Goal: Information Seeking & Learning: Learn about a topic

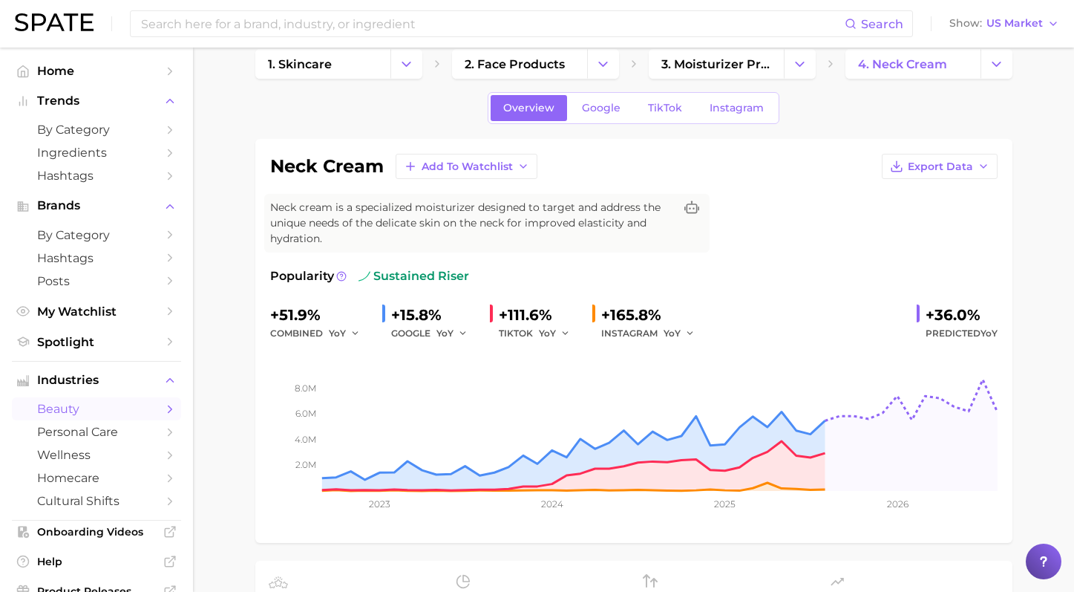
scroll to position [23, 0]
click at [324, 19] on input at bounding box center [492, 23] width 705 height 25
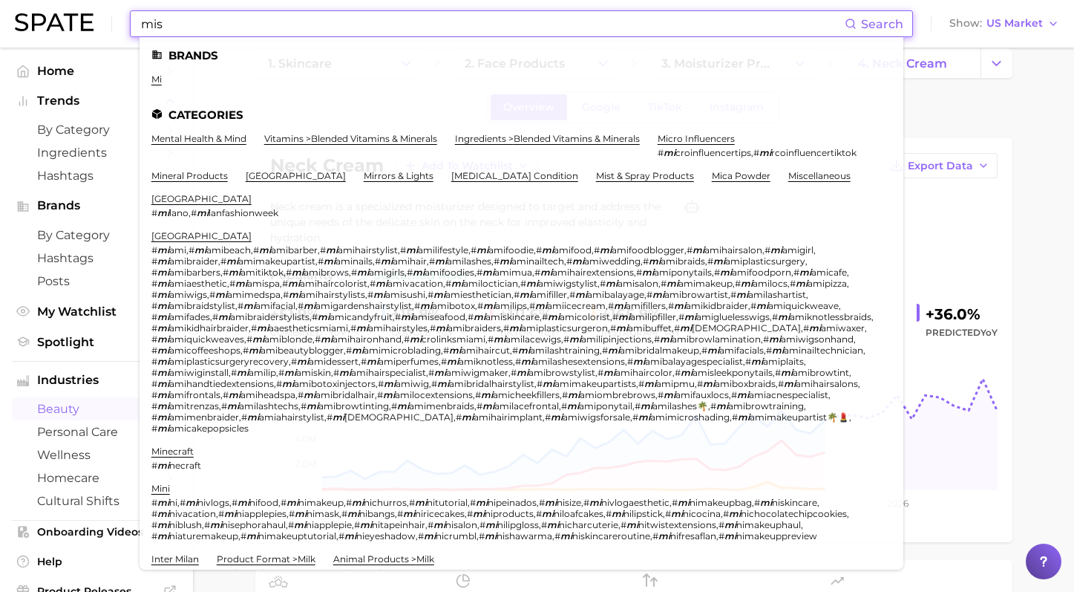
type input "mist"
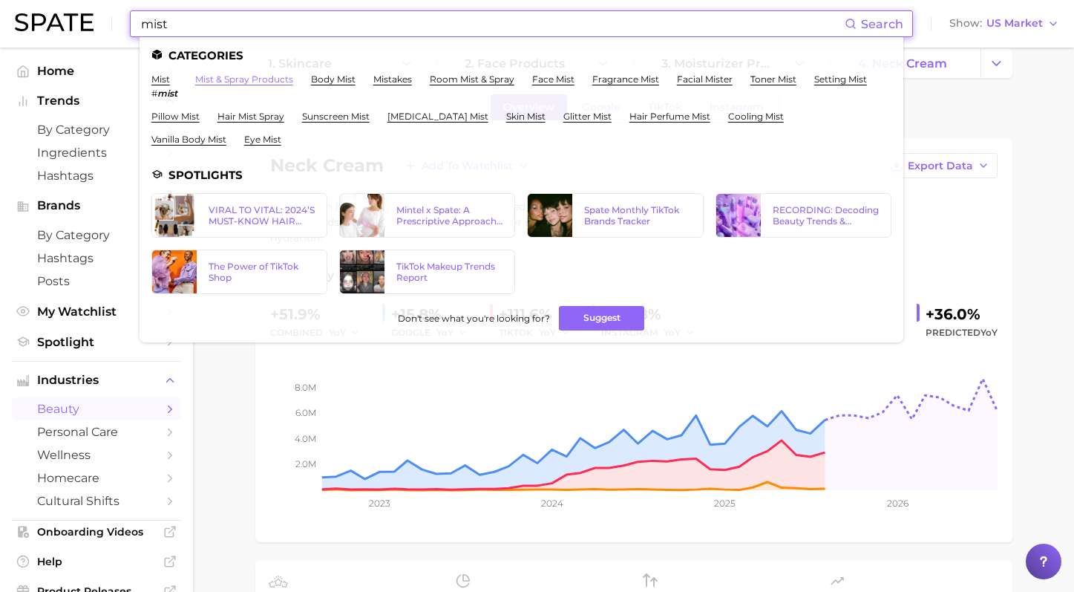
click at [261, 81] on link "mist & spray products" at bounding box center [244, 79] width 98 height 11
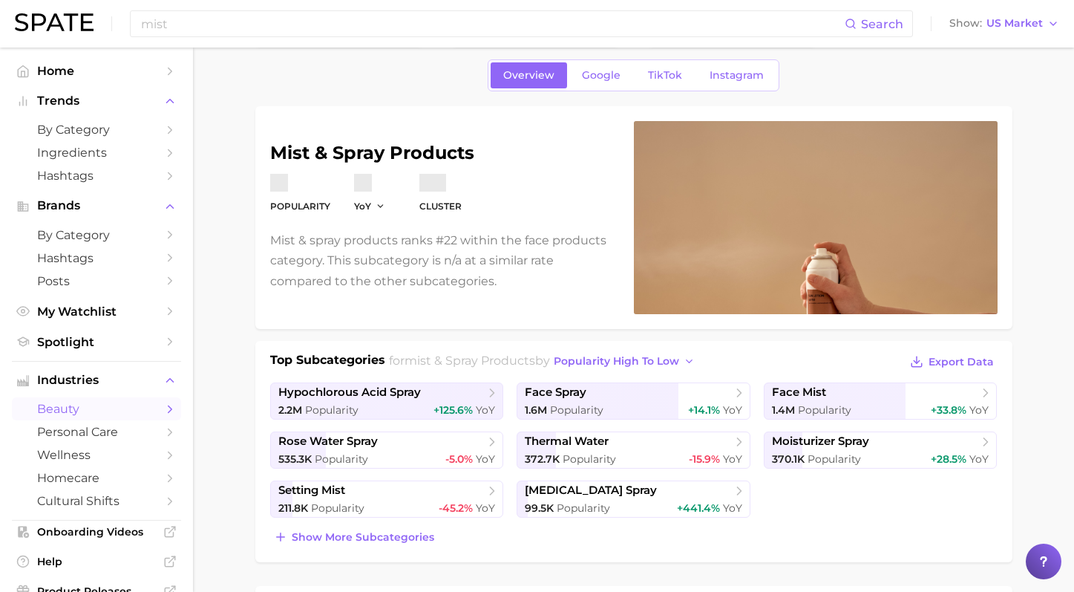
scroll to position [157, 0]
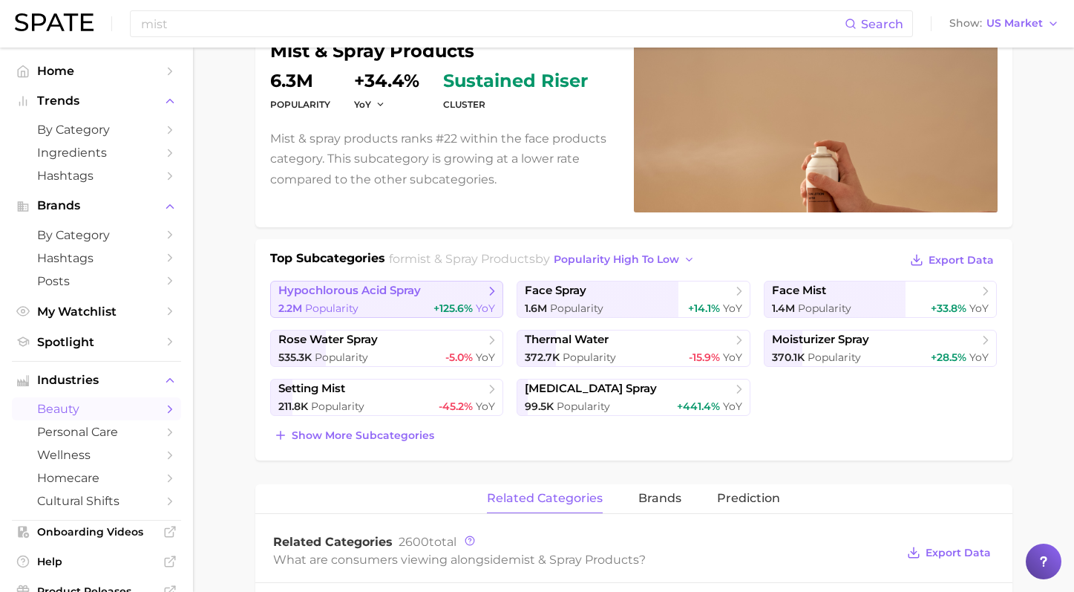
click at [430, 312] on div "2.2m Popularity +125.6% YoY" at bounding box center [387, 308] width 218 height 14
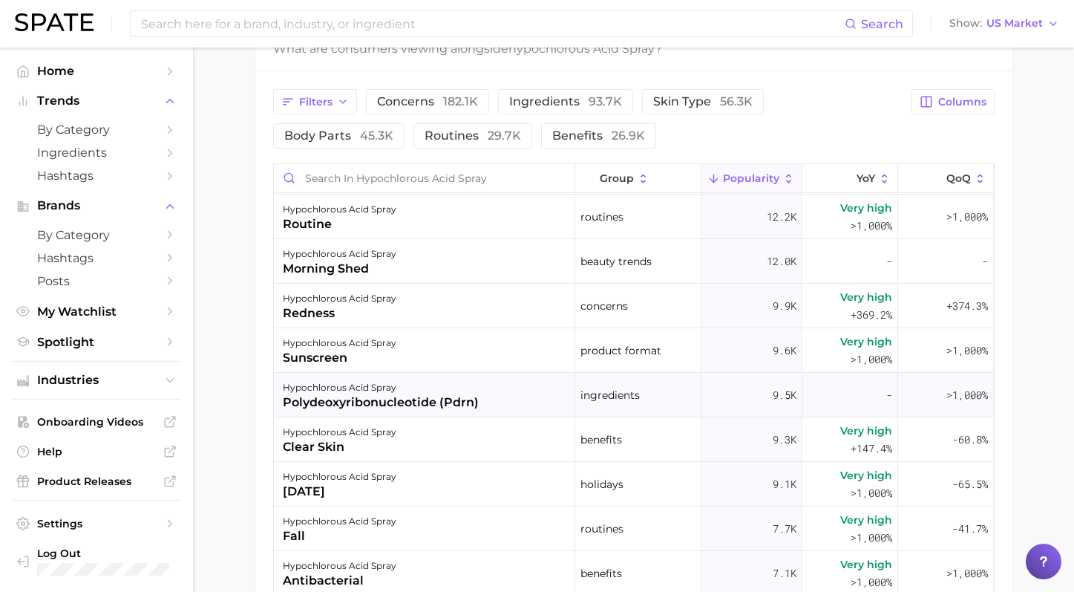
scroll to position [546, 0]
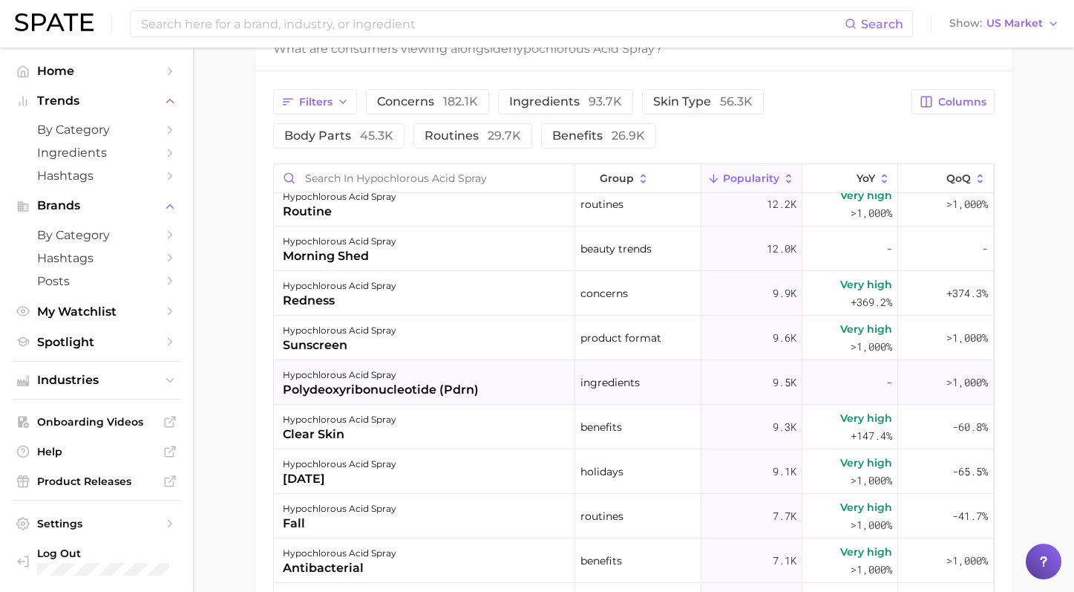
click at [444, 368] on div "hypochlorous acid spray" at bounding box center [381, 375] width 196 height 18
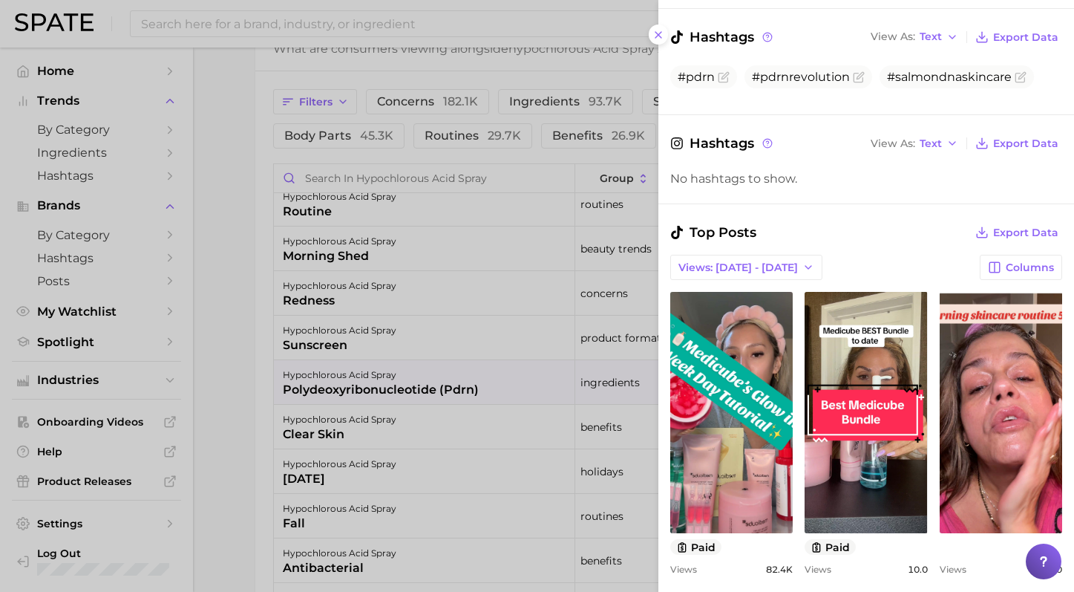
scroll to position [443, 0]
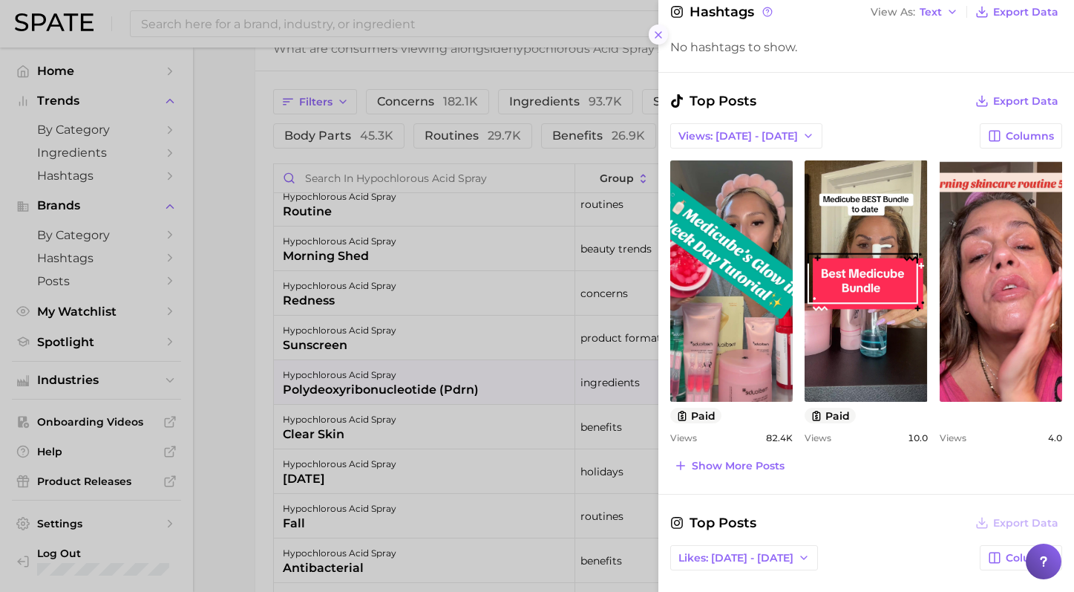
click at [651, 37] on button at bounding box center [659, 35] width 20 height 20
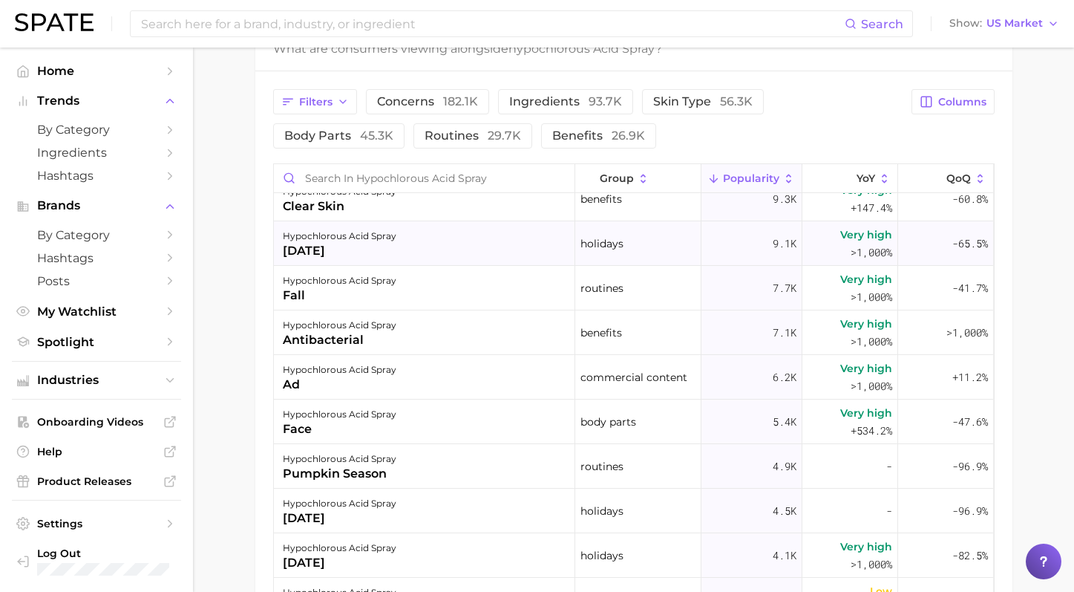
scroll to position [776, 0]
click at [541, 130] on button "benefits 26.9k" at bounding box center [598, 135] width 115 height 25
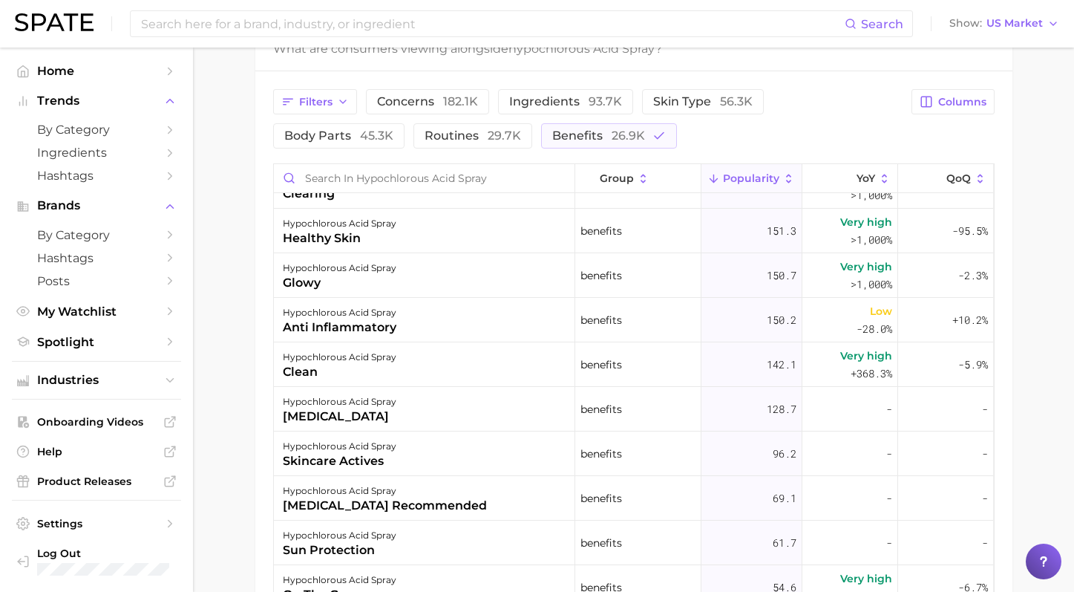
scroll to position [1044, 0]
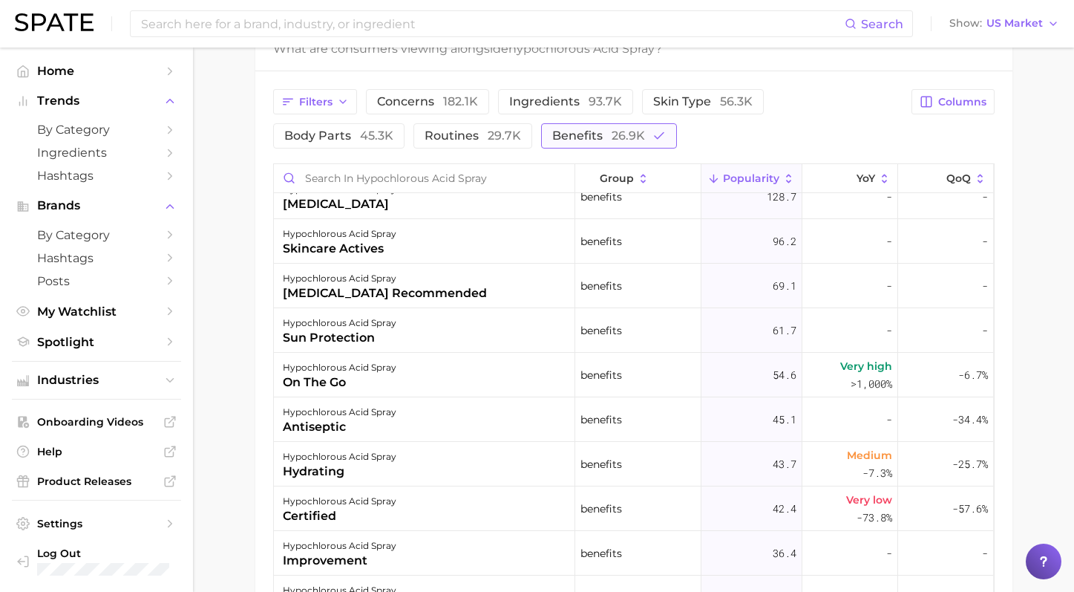
click at [552, 140] on span "benefits 26.9k" at bounding box center [598, 136] width 93 height 12
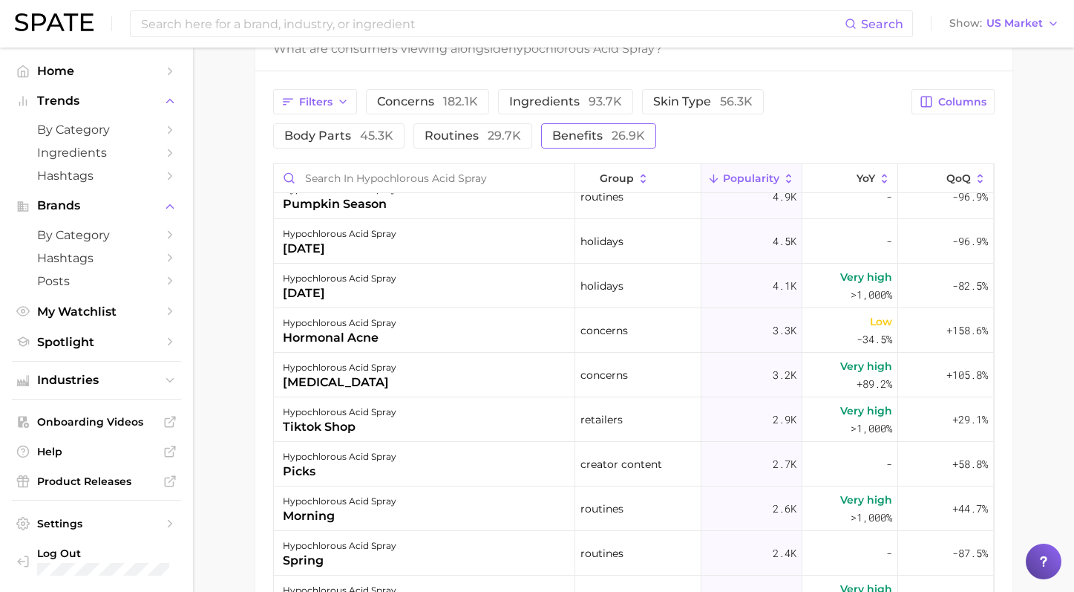
scroll to position [0, 0]
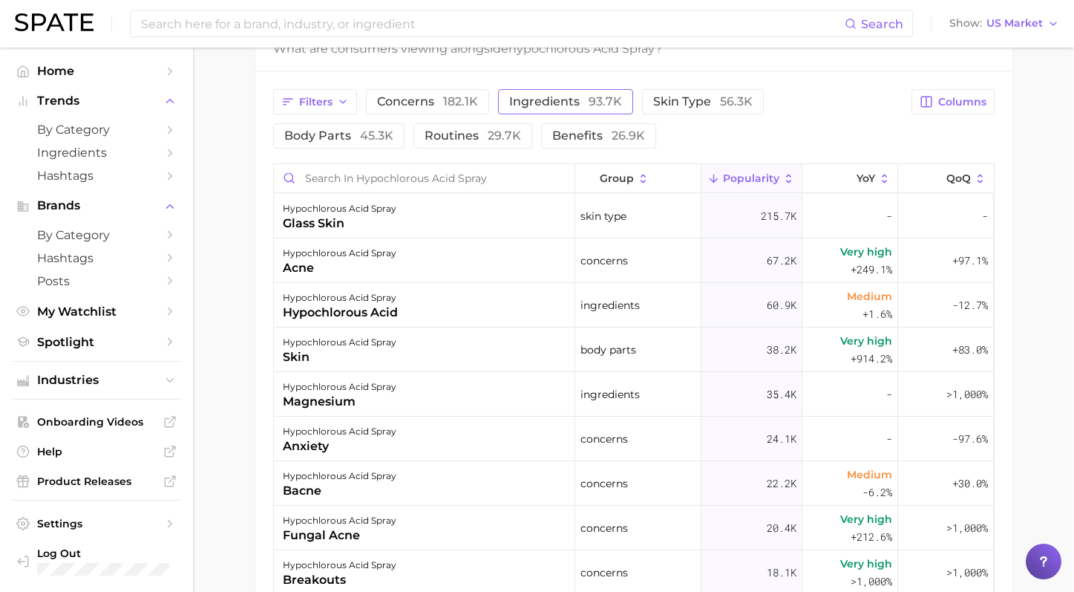
click at [572, 102] on span "ingredients 93.7k" at bounding box center [565, 102] width 113 height 12
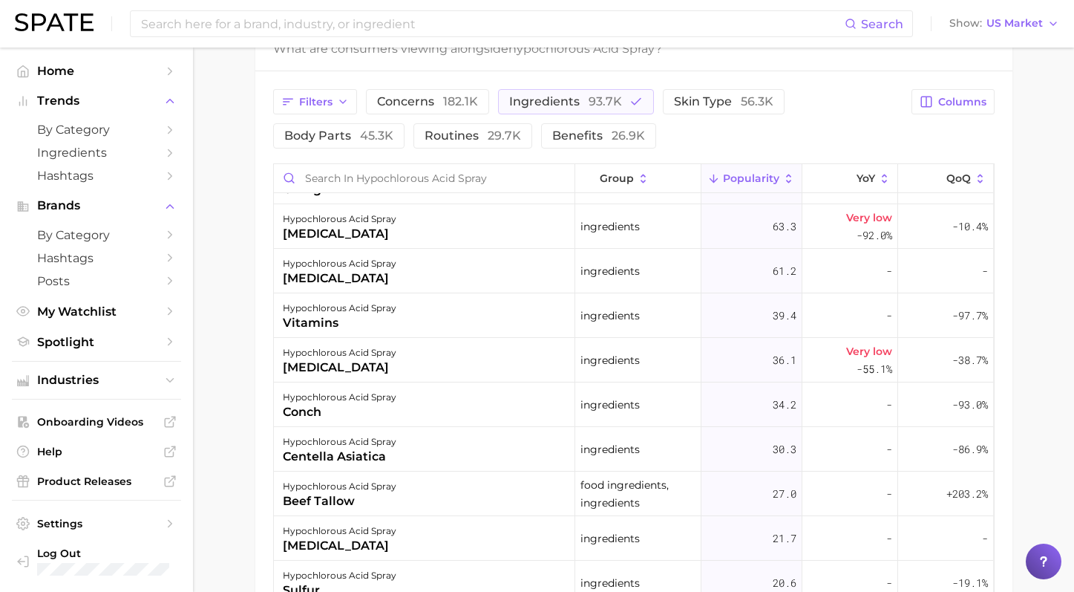
scroll to position [647, 0]
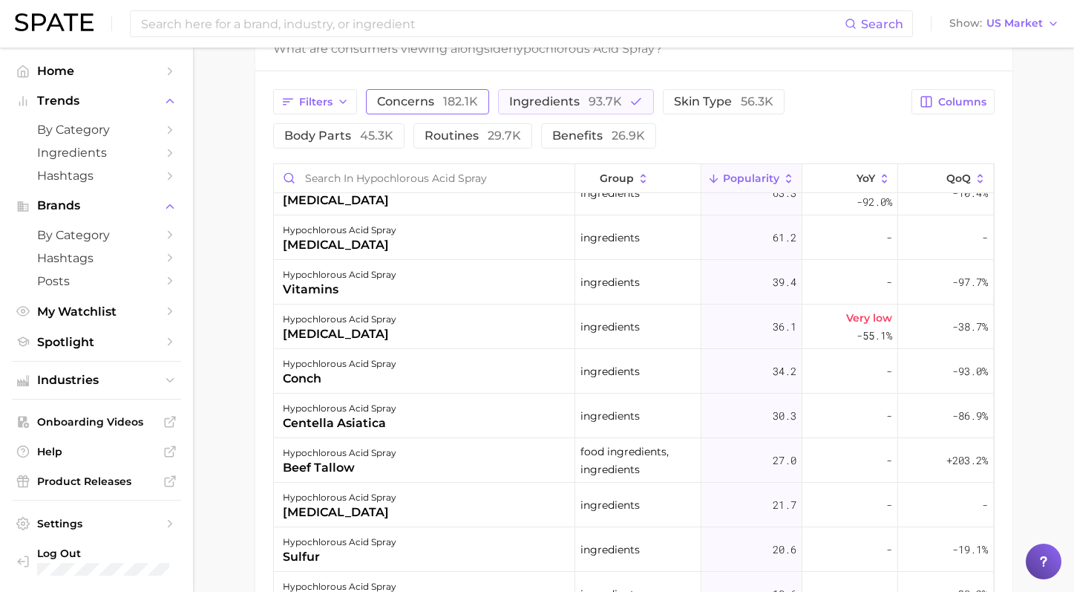
click at [394, 104] on span "concerns 182.1k" at bounding box center [427, 102] width 101 height 12
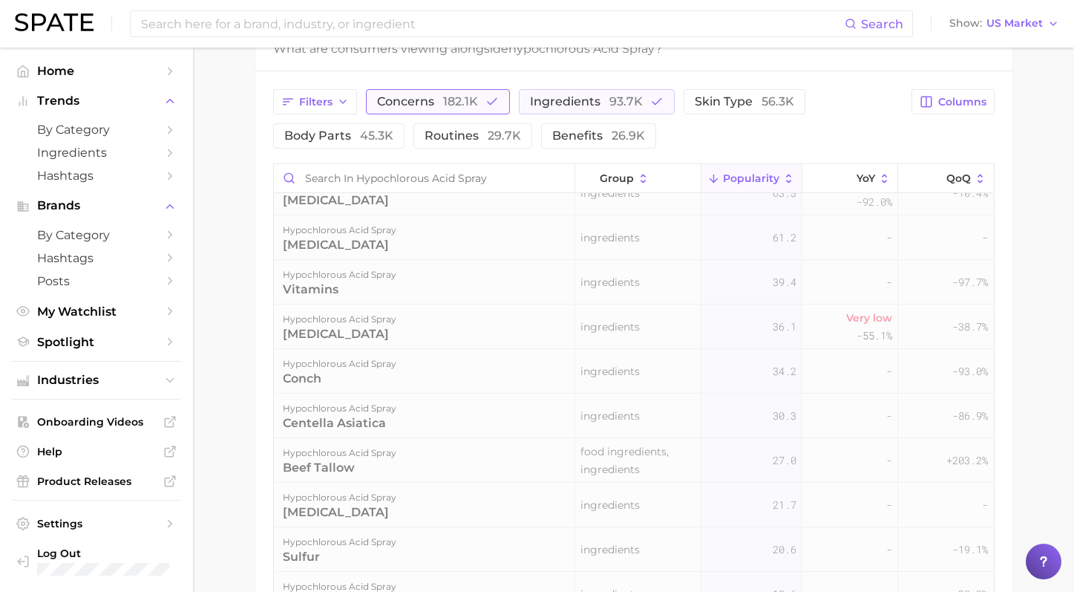
scroll to position [0, 0]
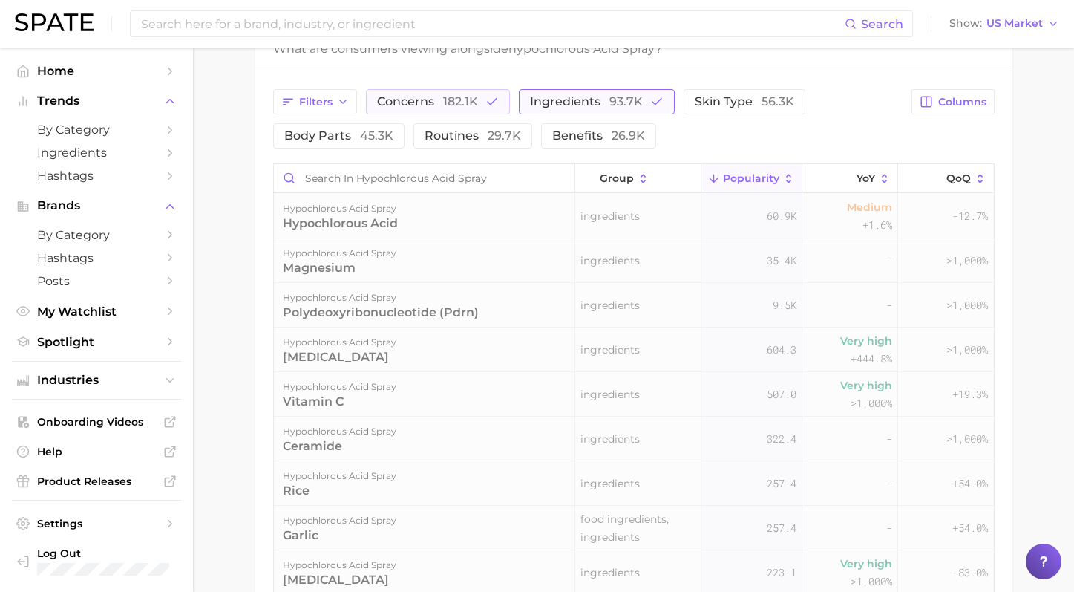
click at [619, 94] on button "ingredients 93.7k" at bounding box center [597, 101] width 156 height 25
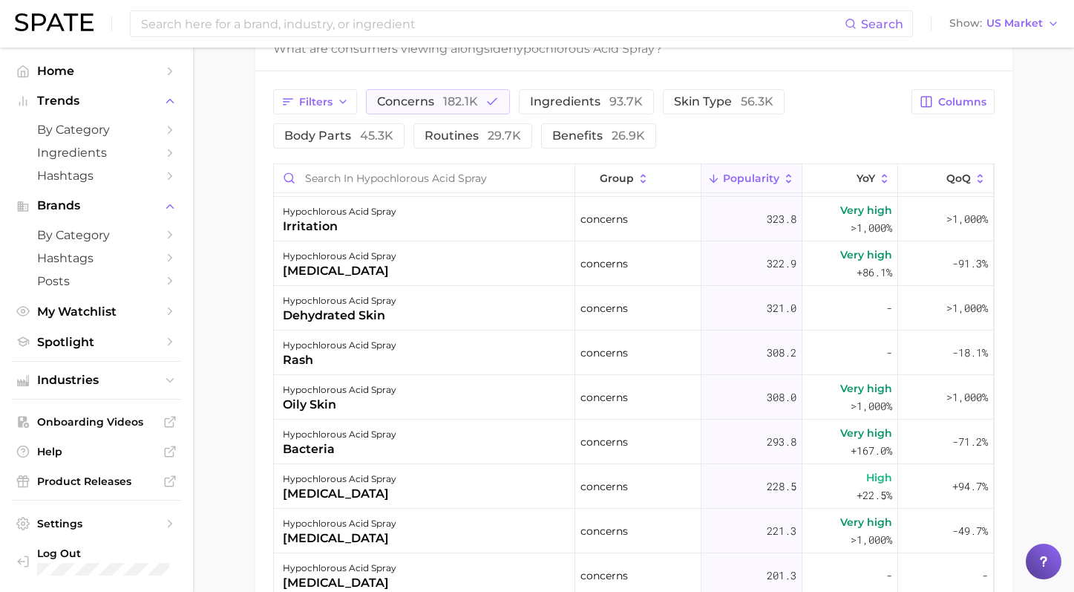
scroll to position [1648, 0]
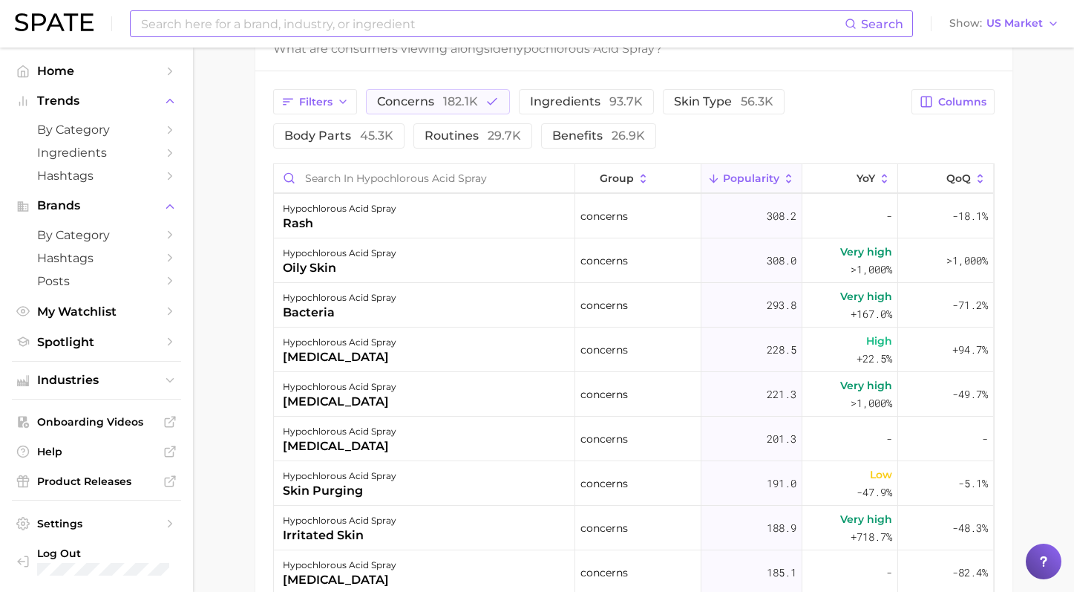
click at [311, 24] on input at bounding box center [492, 23] width 705 height 25
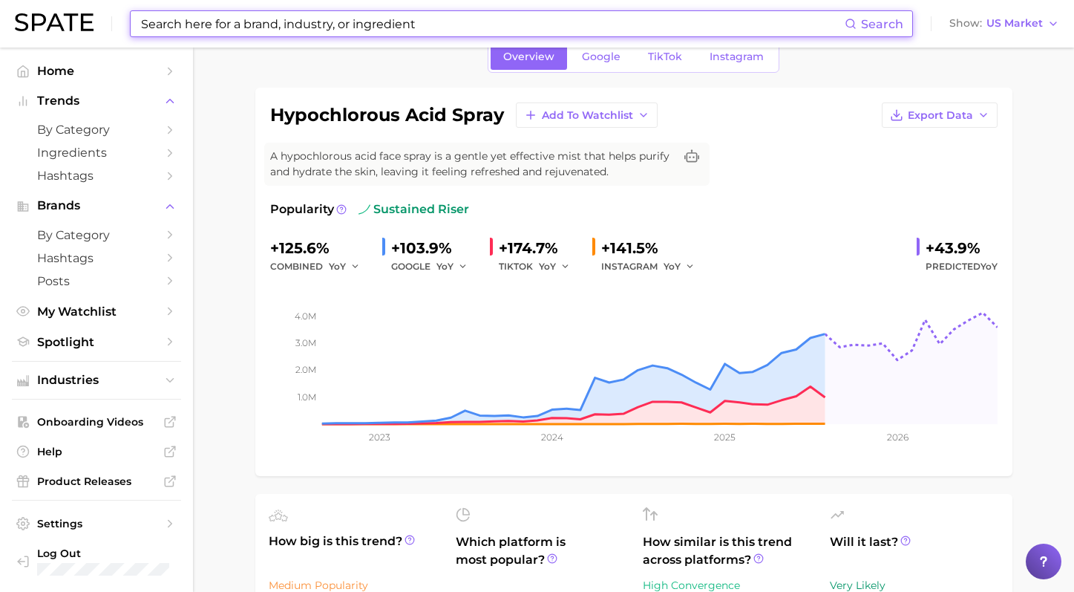
scroll to position [0, 0]
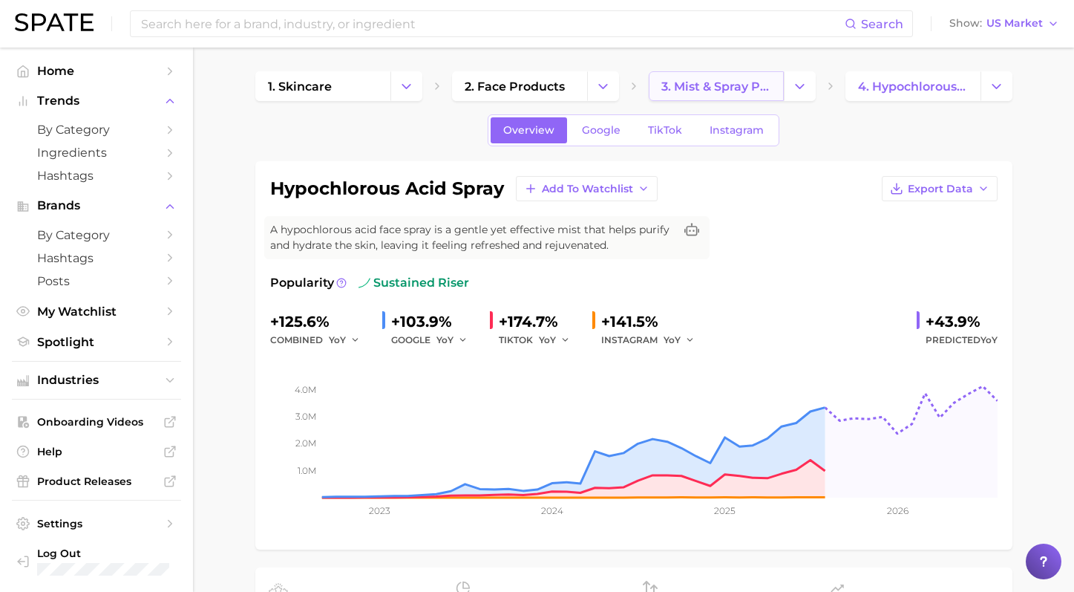
click at [696, 81] on span "3. mist & spray products" at bounding box center [717, 86] width 110 height 14
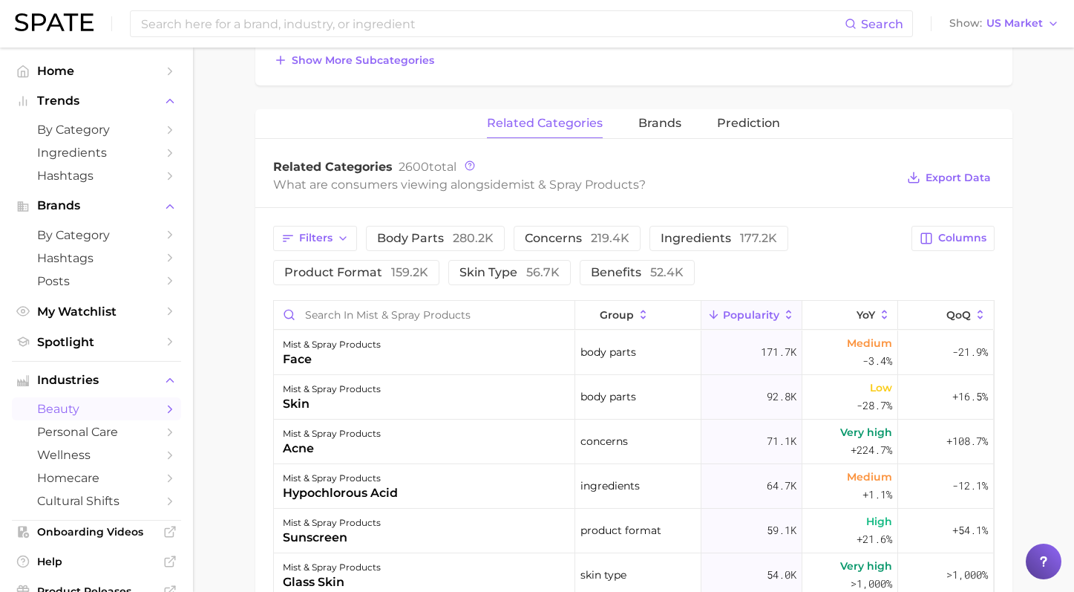
scroll to position [568, 0]
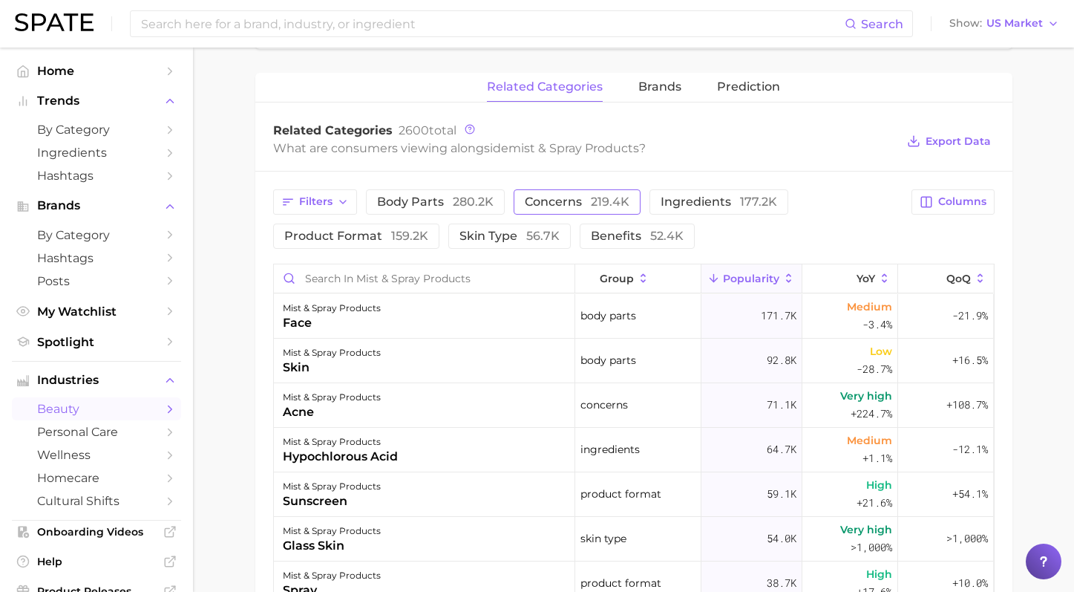
click at [591, 203] on span "219.4k" at bounding box center [610, 202] width 39 height 14
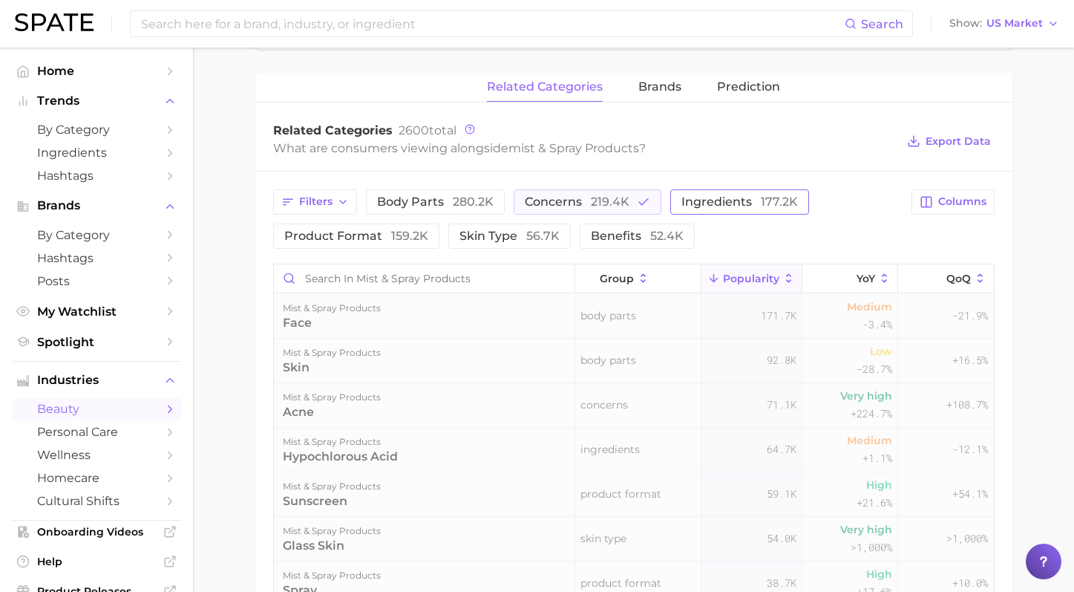
click at [694, 201] on span "ingredients 177.2k" at bounding box center [740, 202] width 117 height 12
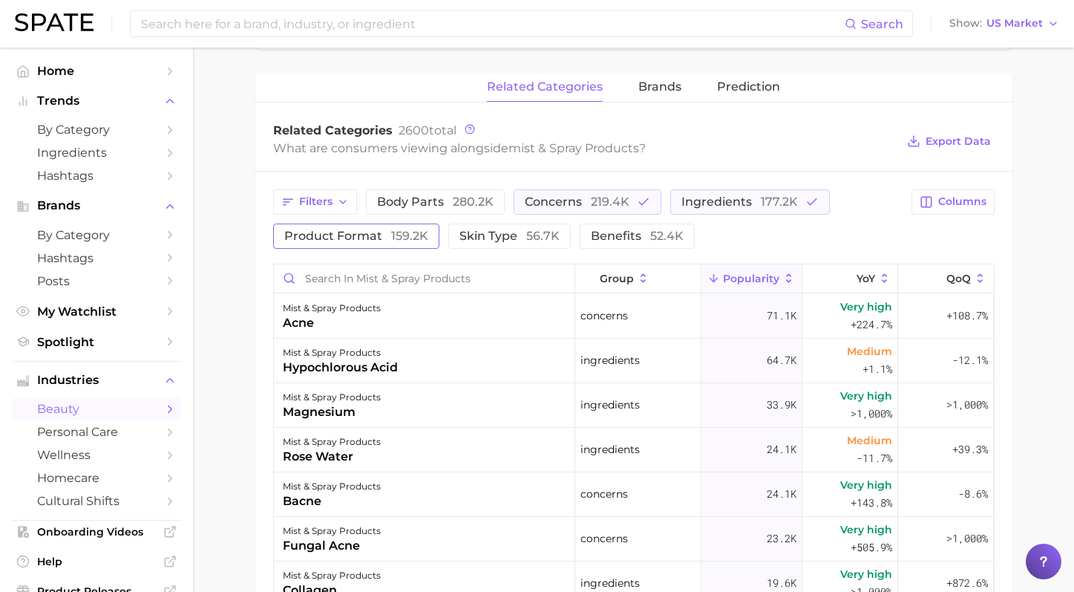
click at [408, 229] on span "159.2k" at bounding box center [409, 236] width 37 height 14
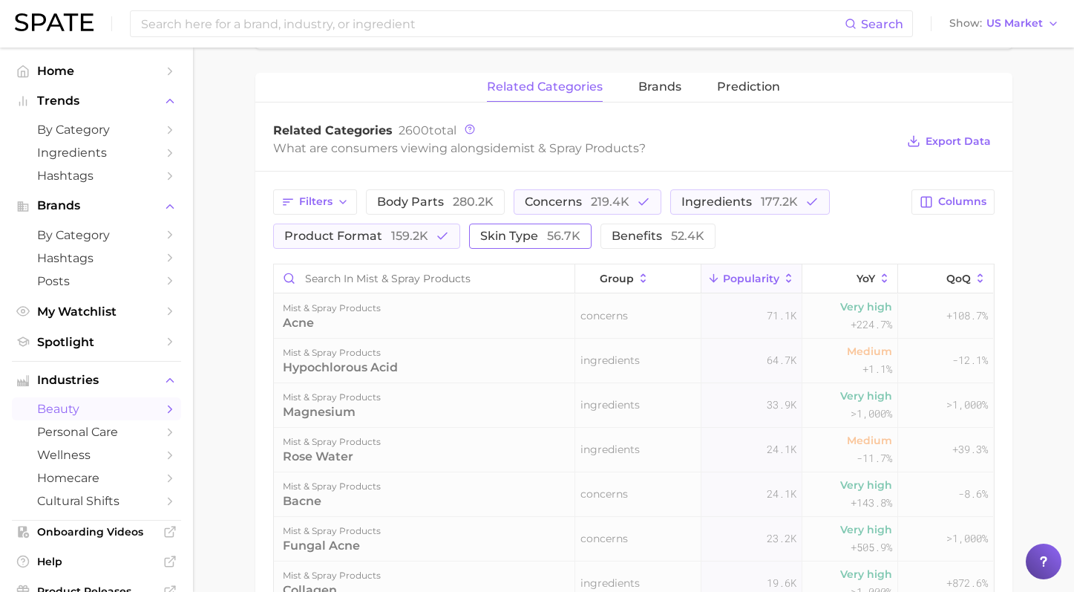
click at [535, 233] on span "skin type 56.7k" at bounding box center [530, 236] width 100 height 12
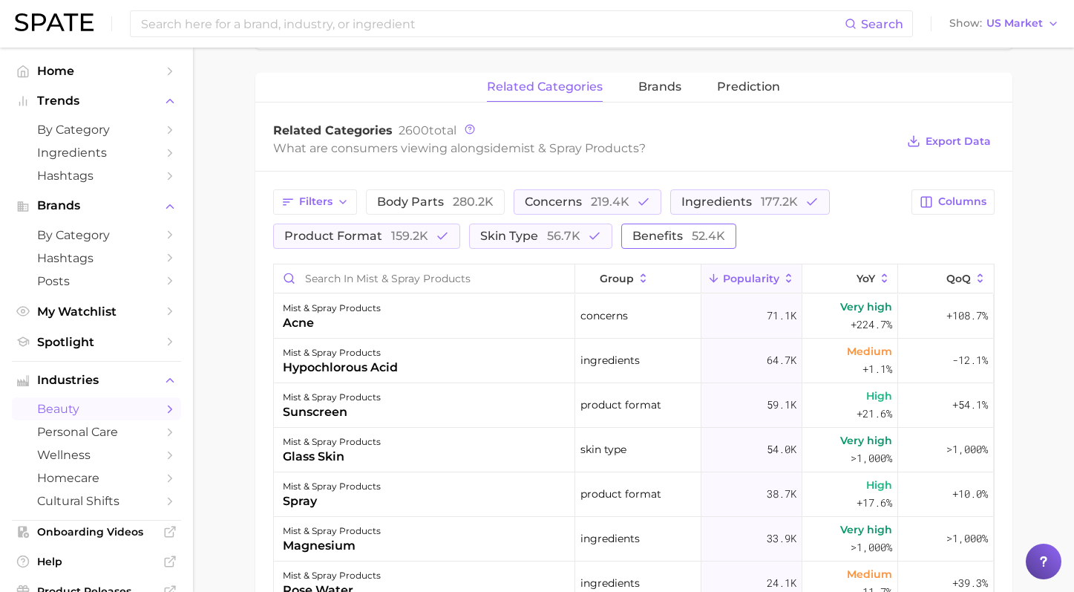
click at [662, 241] on span "benefits 52.4k" at bounding box center [679, 236] width 93 height 12
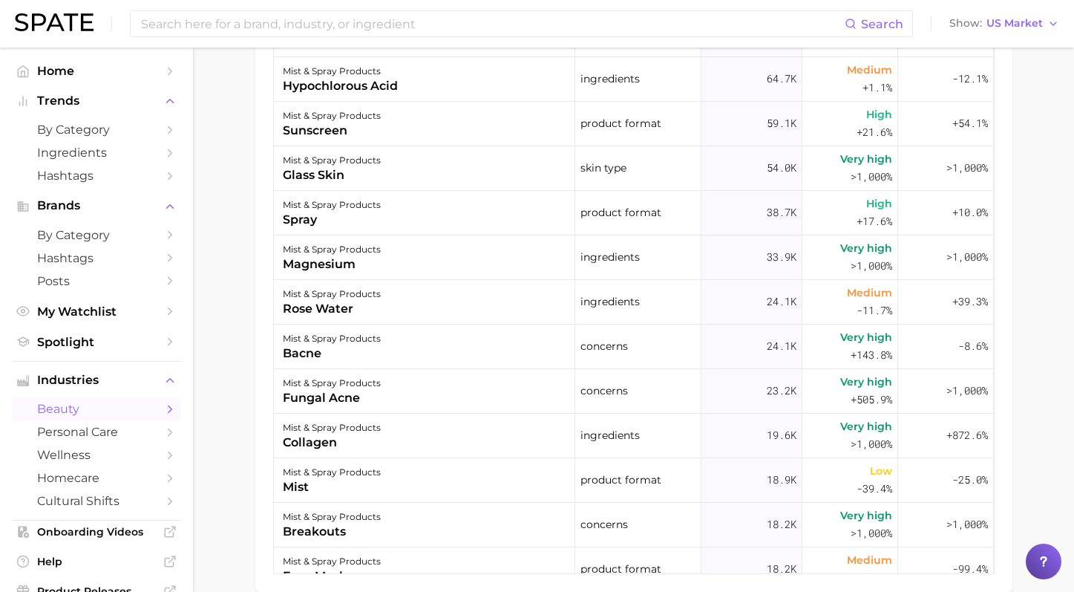
scroll to position [915, 0]
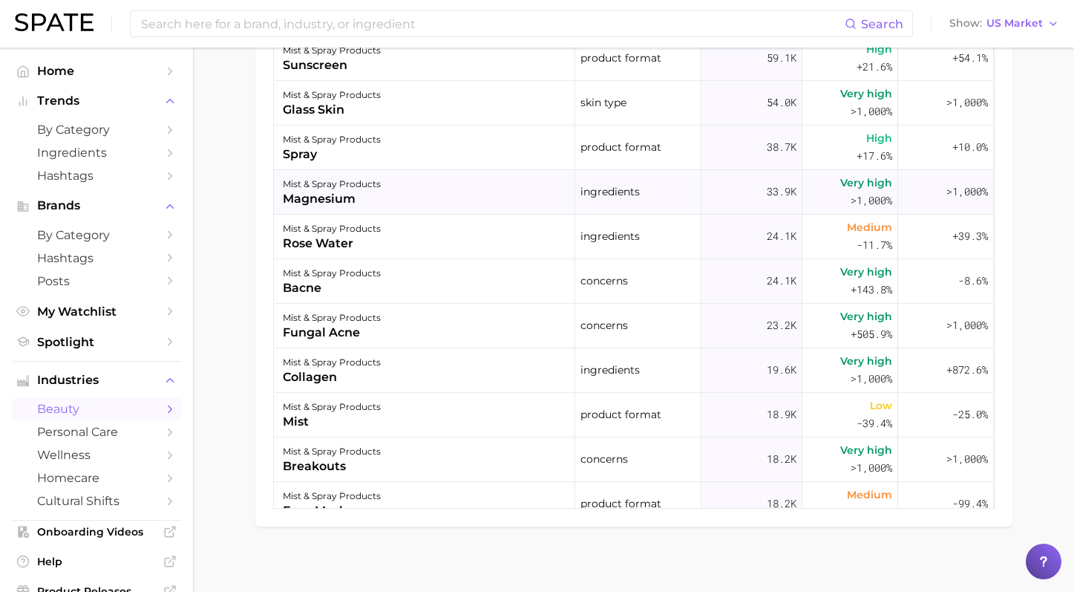
click at [554, 210] on div "mist & spray products magnesium" at bounding box center [424, 192] width 301 height 45
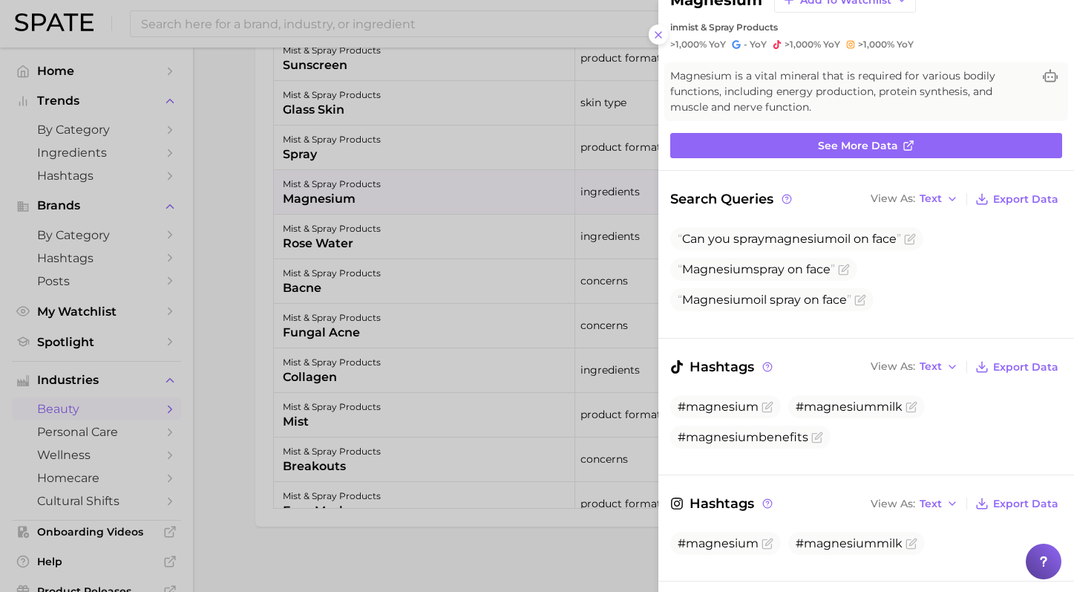
scroll to position [51, 0]
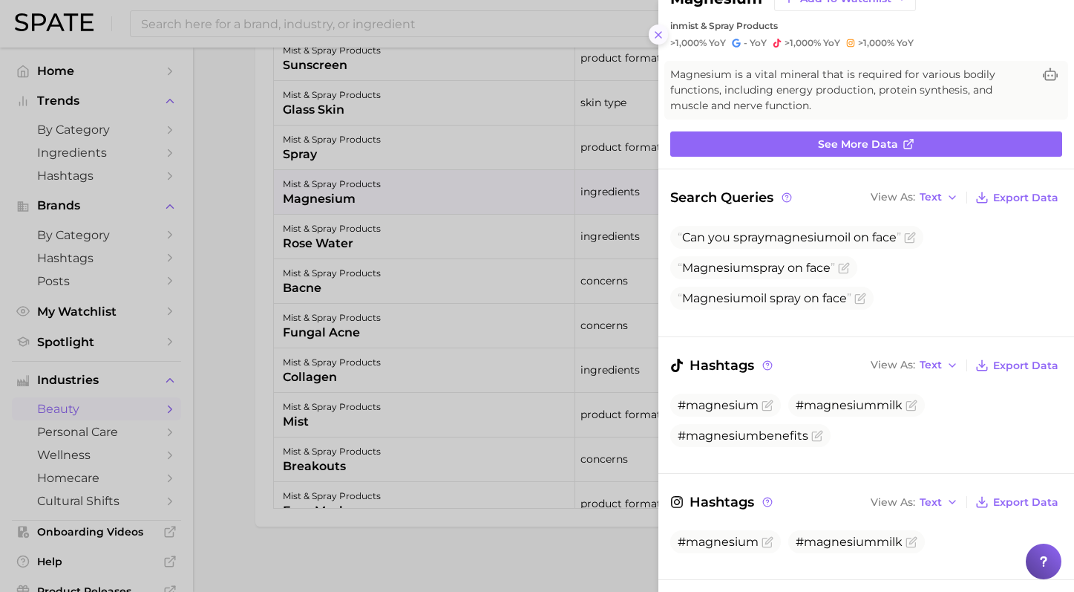
click at [656, 27] on button at bounding box center [659, 35] width 20 height 20
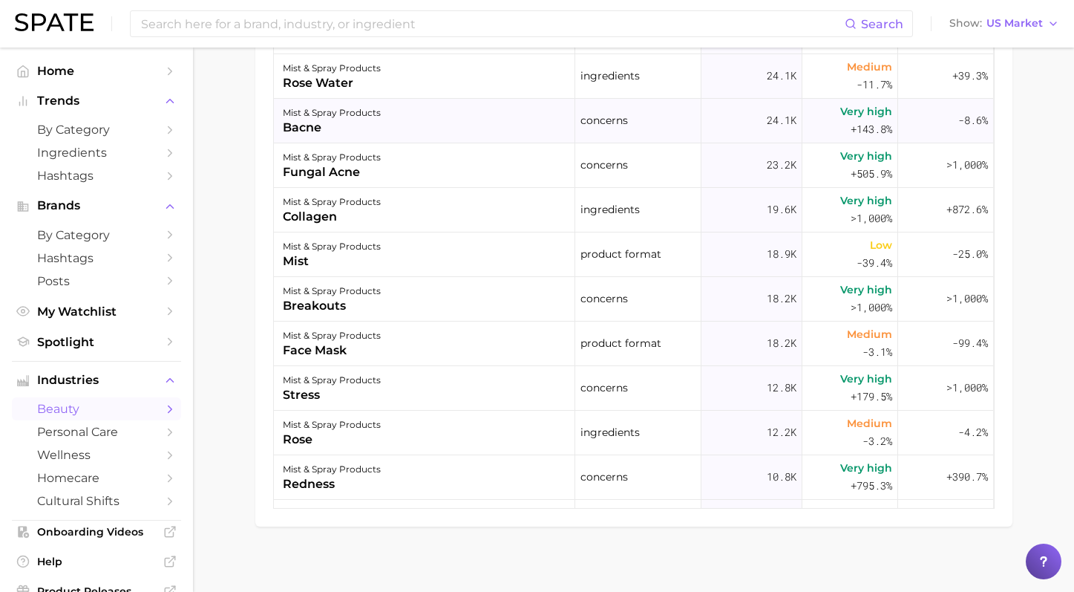
scroll to position [177, 0]
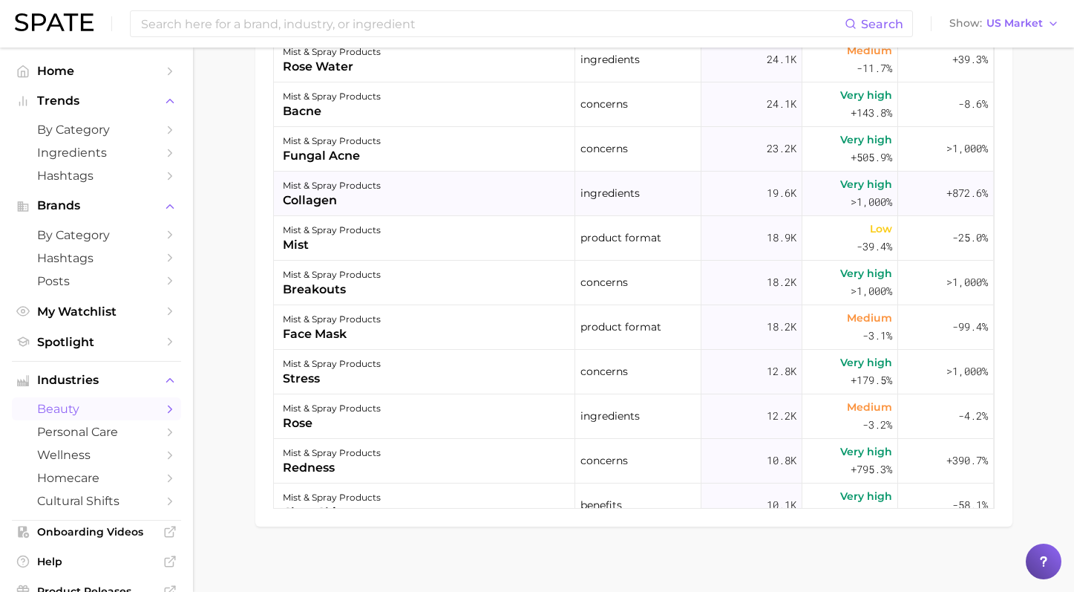
click at [515, 194] on div "mist & spray products collagen" at bounding box center [424, 194] width 301 height 45
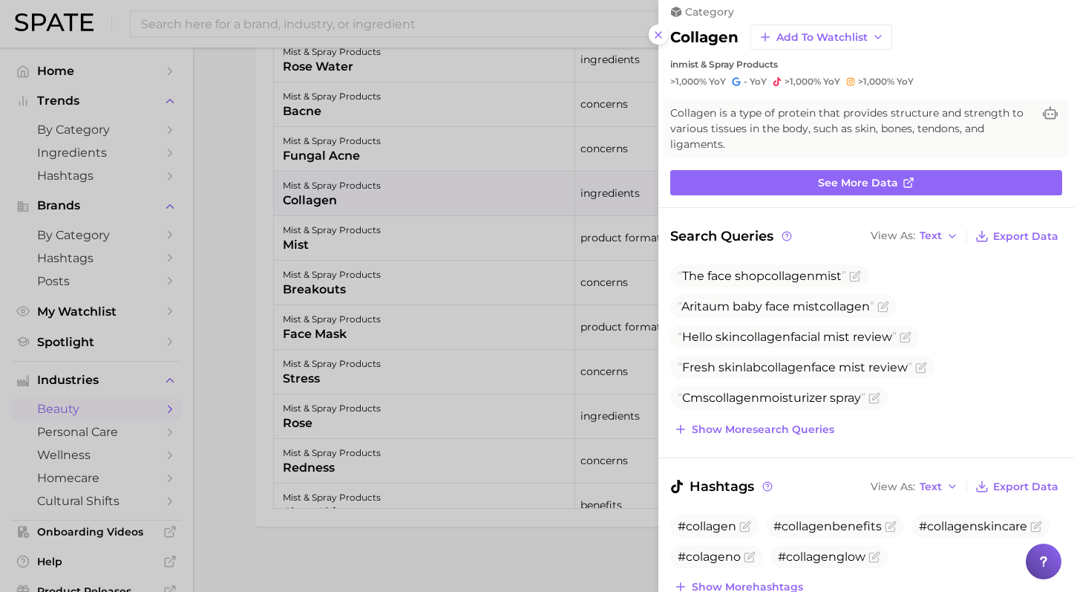
scroll to position [0, 0]
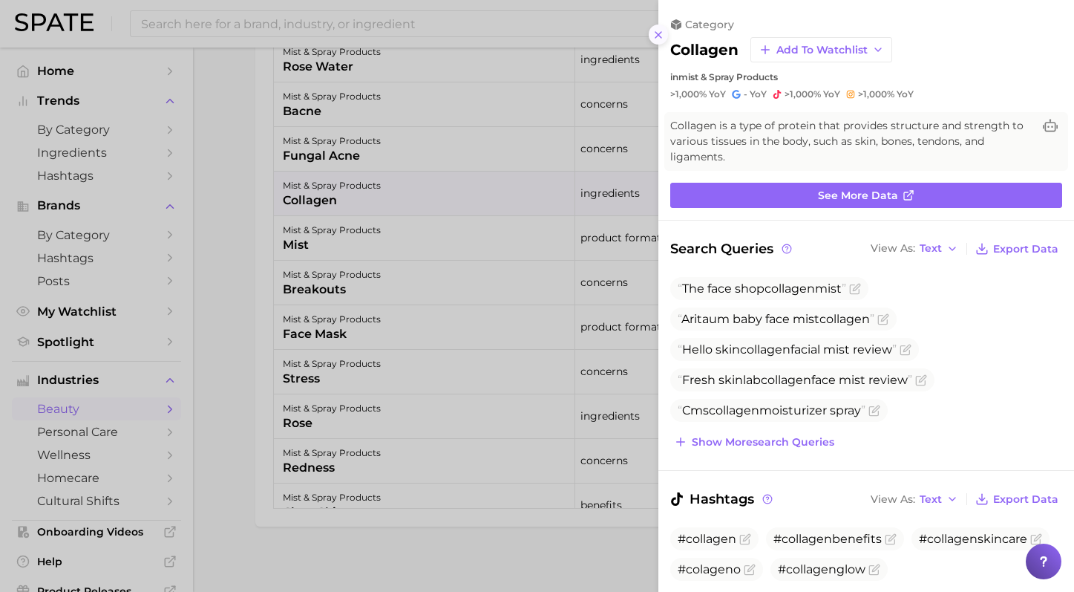
click at [661, 32] on line at bounding box center [659, 35] width 6 height 6
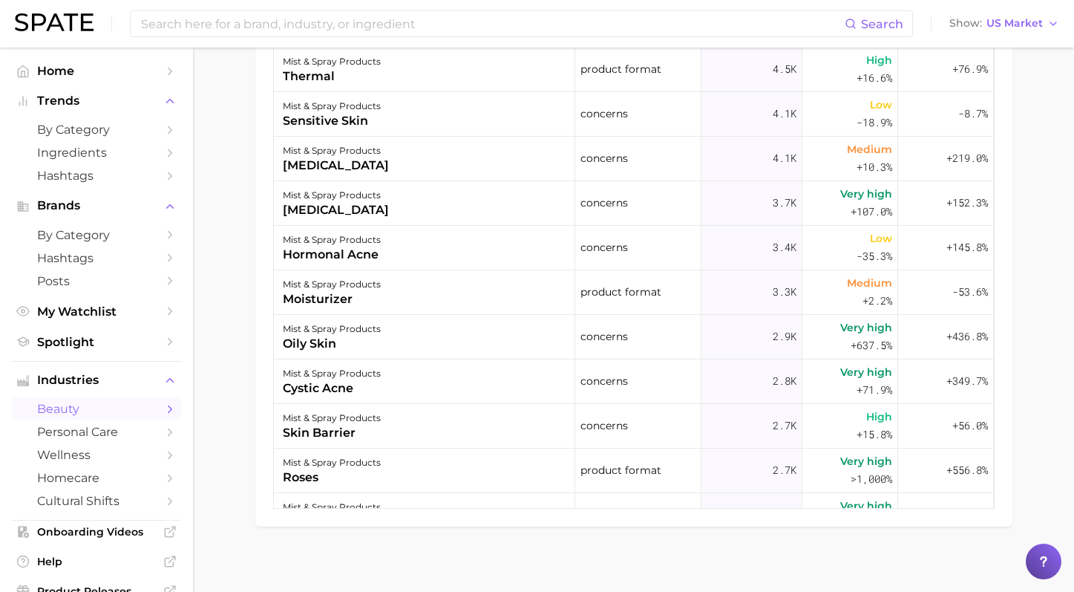
scroll to position [1120, 0]
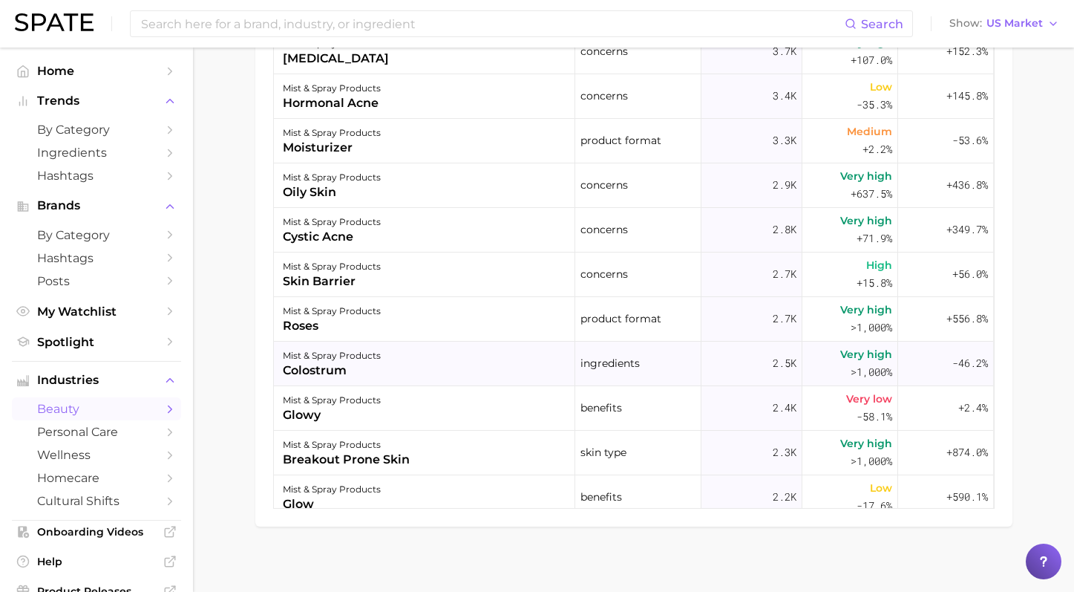
click at [521, 362] on div "mist & spray products colostrum" at bounding box center [424, 364] width 301 height 45
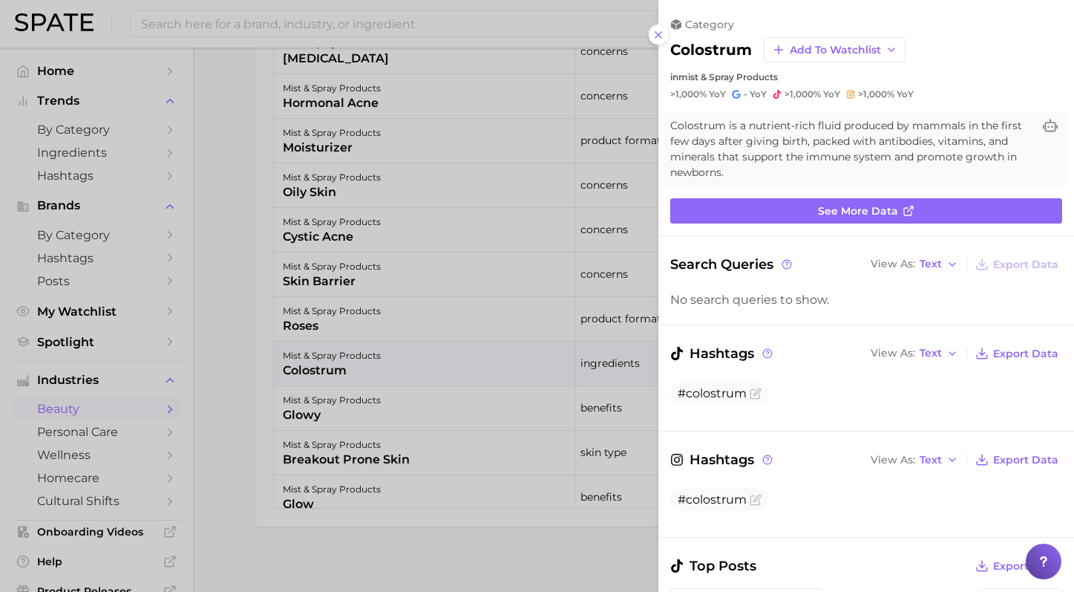
scroll to position [0, 0]
click at [663, 36] on icon at bounding box center [659, 35] width 12 height 12
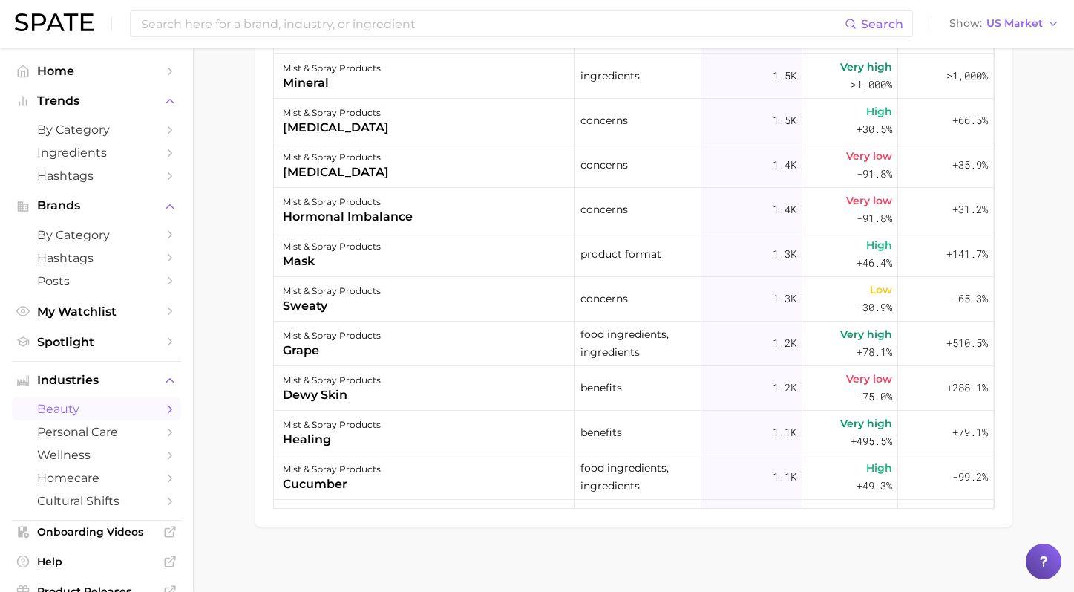
scroll to position [2466, 0]
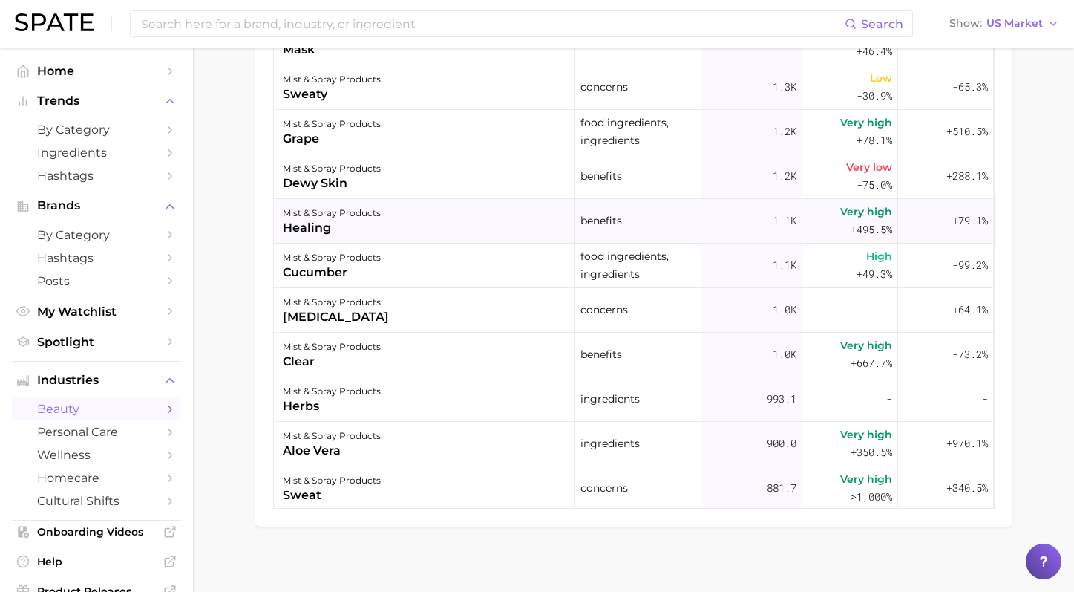
click at [416, 212] on div "mist & spray products healing" at bounding box center [424, 221] width 301 height 45
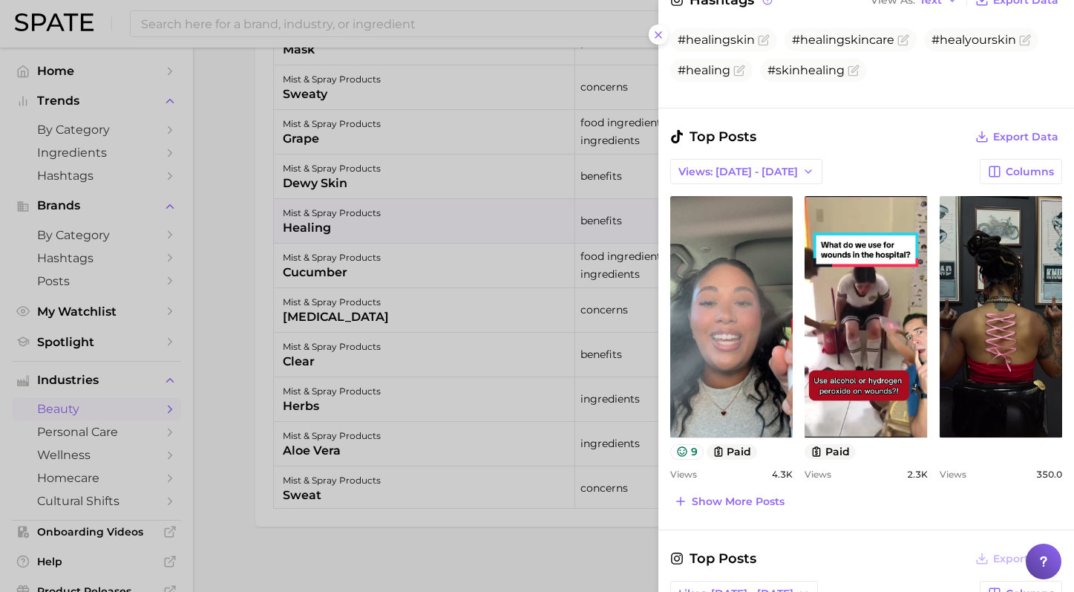
scroll to position [561, 0]
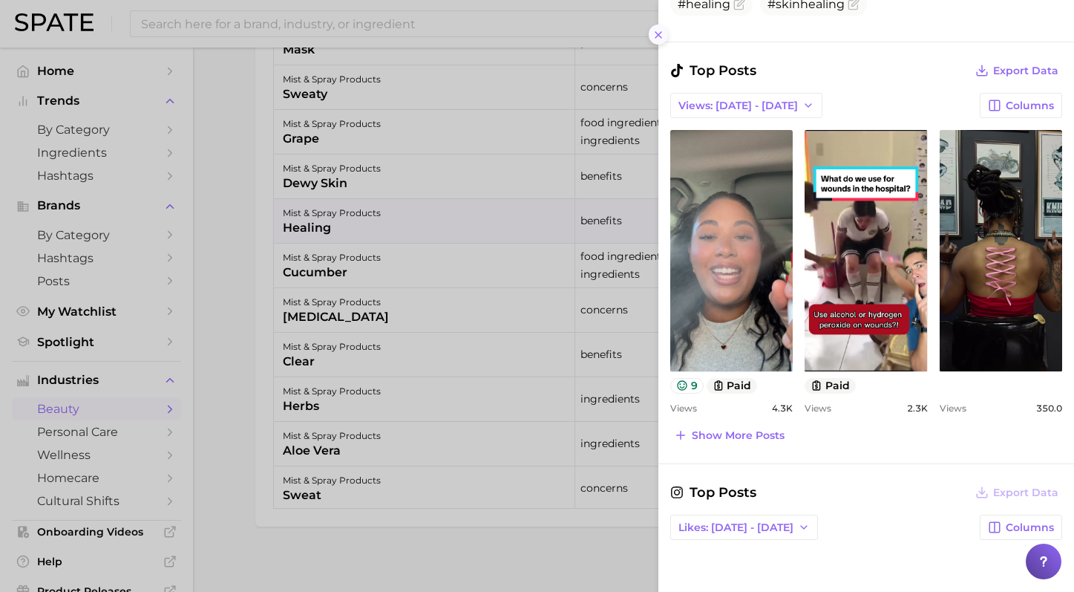
click at [661, 40] on icon at bounding box center [659, 35] width 12 height 12
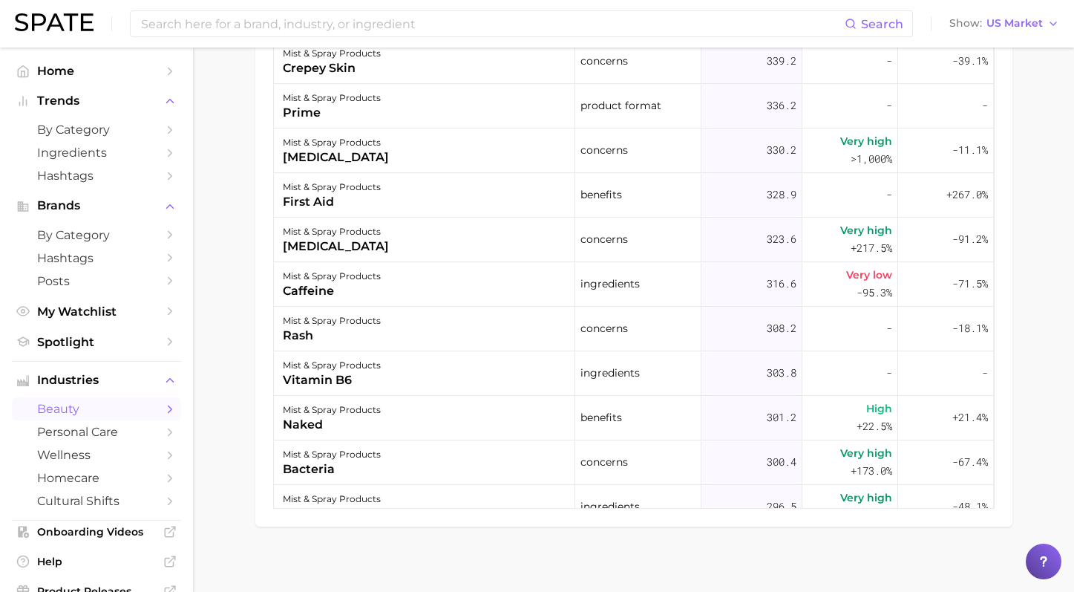
scroll to position [4865, 0]
